Goal: Information Seeking & Learning: Check status

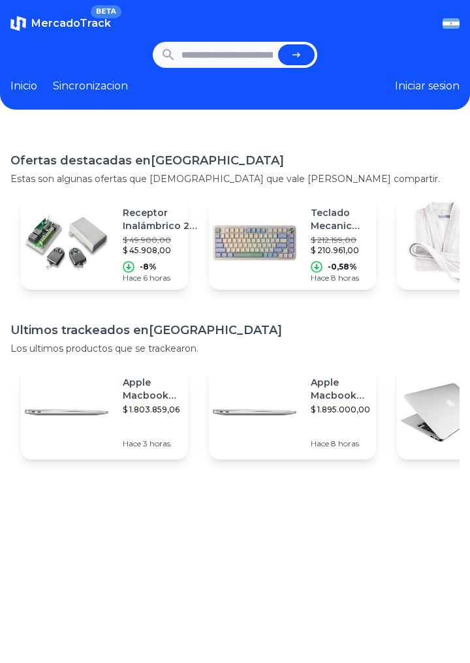
click at [415, 91] on button "Iniciar sesion" at bounding box center [427, 86] width 65 height 16
click at [108, 84] on link "Sincronizacion" at bounding box center [90, 86] width 75 height 16
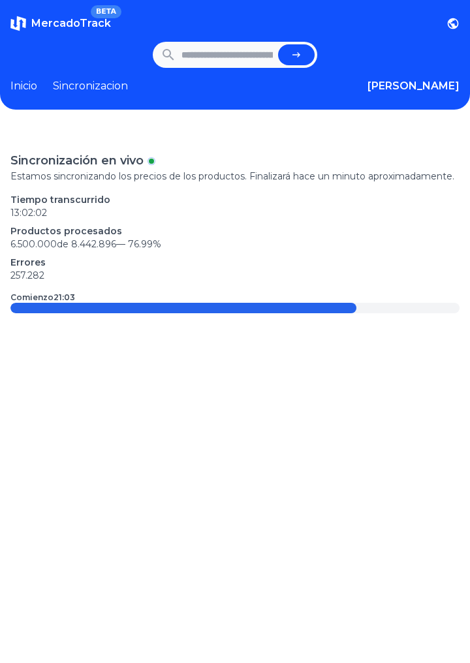
click at [27, 91] on link "Inicio" at bounding box center [23, 86] width 27 height 16
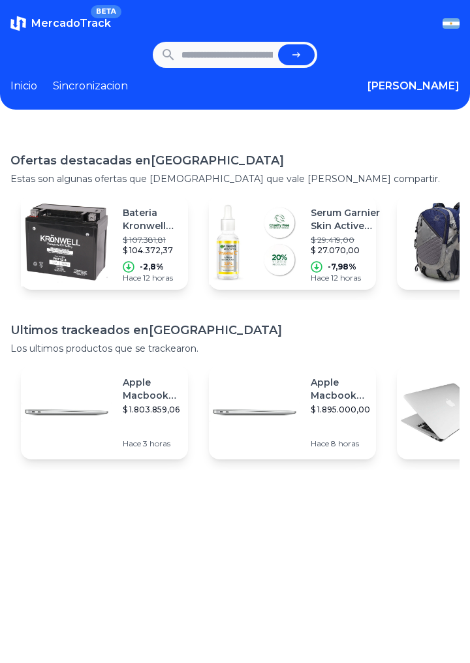
click at [23, 86] on link "Inicio" at bounding box center [23, 86] width 27 height 16
click at [224, 59] on input "text" at bounding box center [226, 54] width 91 height 21
type input "**********"
click at [278, 44] on button "submit" at bounding box center [296, 54] width 37 height 21
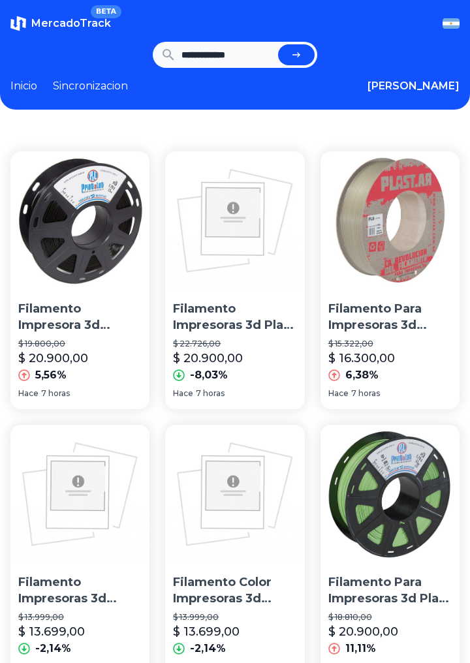
click at [56, 222] on img at bounding box center [79, 220] width 139 height 139
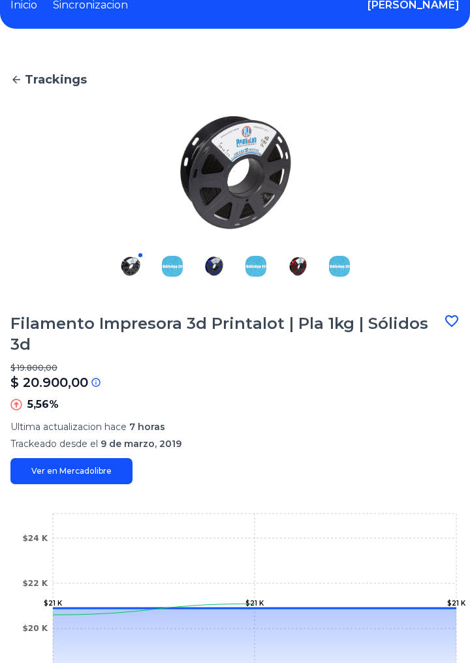
scroll to position [89, 0]
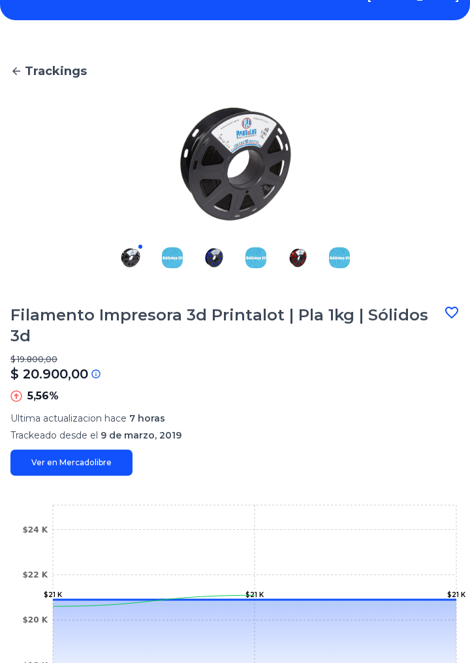
click at [51, 449] on link "Ver en Mercadolibre" at bounding box center [71, 462] width 122 height 26
